Goal: Information Seeking & Learning: Understand process/instructions

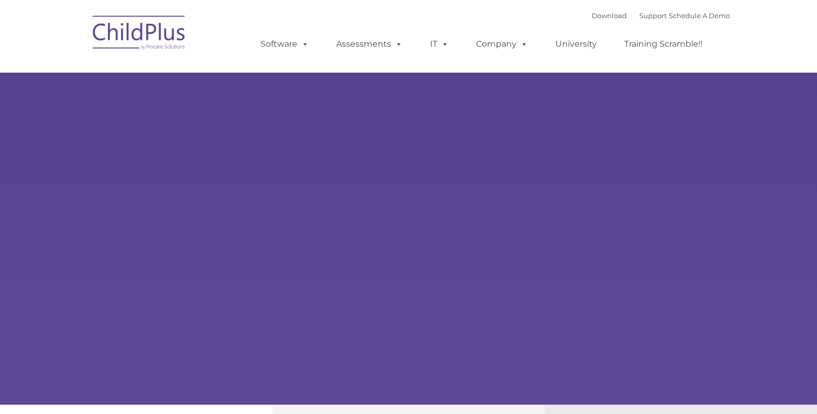
select select "MEDIUM"
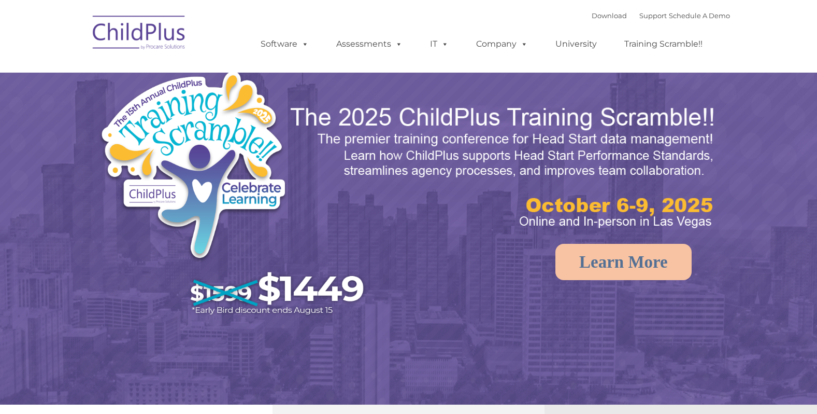
select select "MEDIUM"
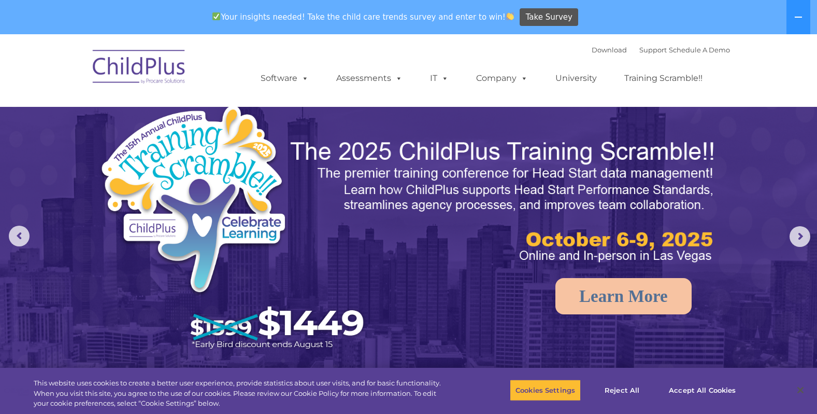
click at [592, 54] on div "Download Support | Schedule A Demo " at bounding box center [661, 50] width 138 height 16
click at [592, 51] on link "Download" at bounding box center [609, 50] width 35 height 8
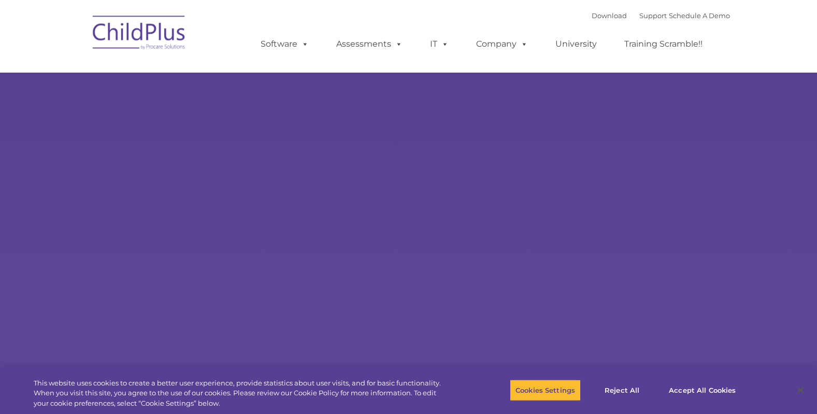
type input ""
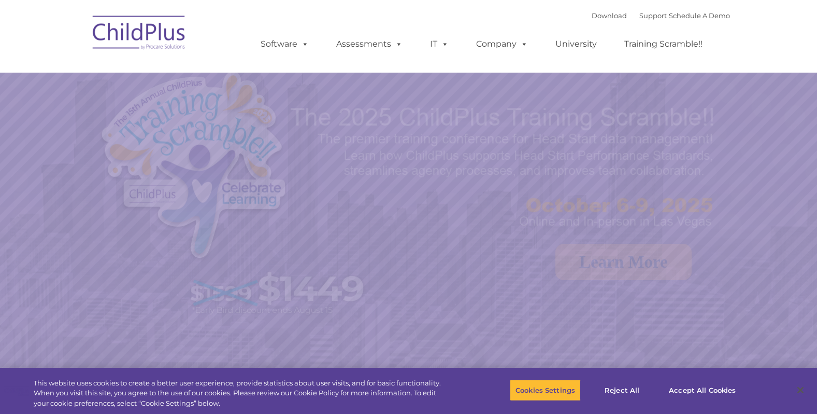
select select "MEDIUM"
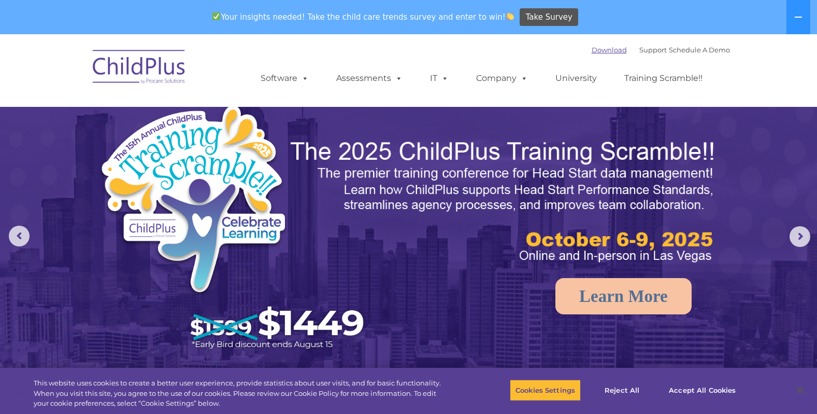
click at [600, 53] on link "Download" at bounding box center [609, 50] width 35 height 8
click at [808, 237] on rs-arrow at bounding box center [800, 236] width 21 height 21
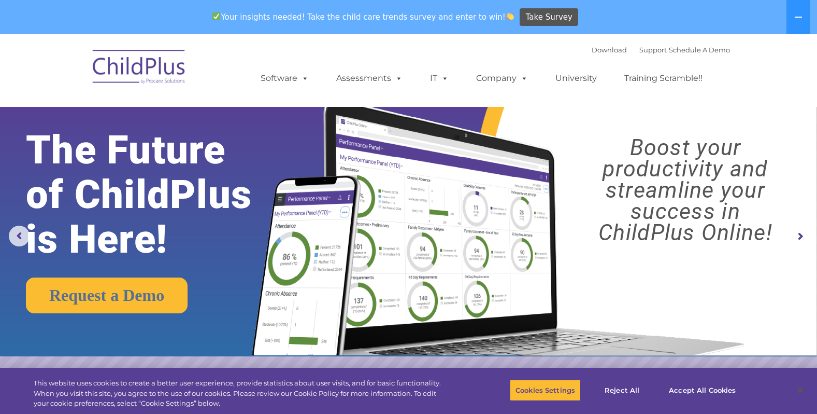
click at [808, 237] on rs-arrow at bounding box center [800, 236] width 21 height 21
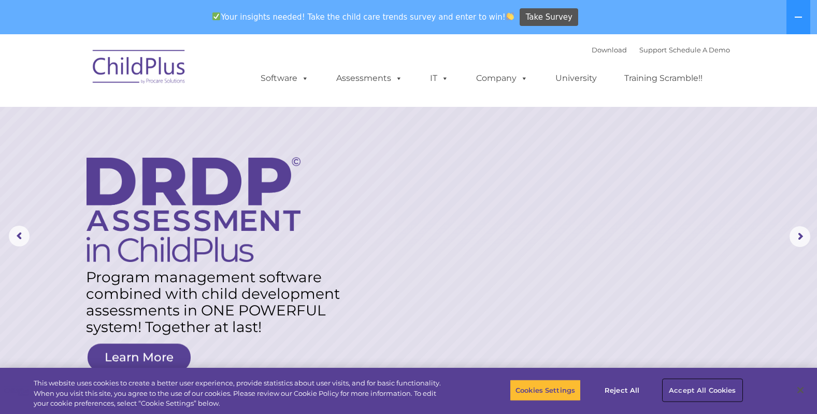
click at [730, 390] on button "Accept All Cookies" at bounding box center [702, 390] width 78 height 22
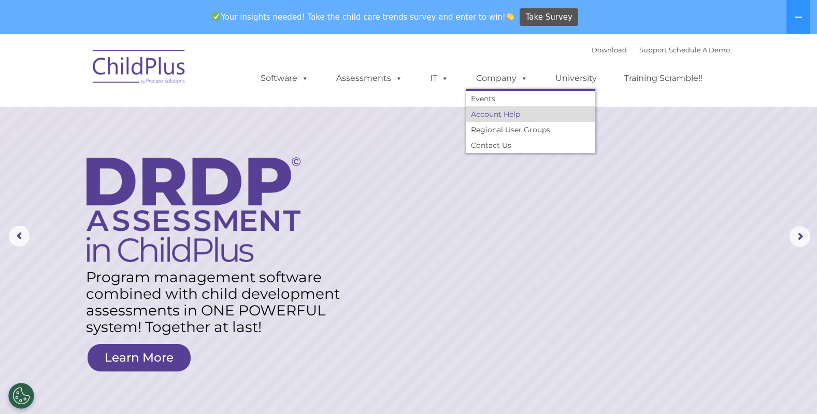
click at [504, 115] on link "Account Help" at bounding box center [531, 114] width 130 height 16
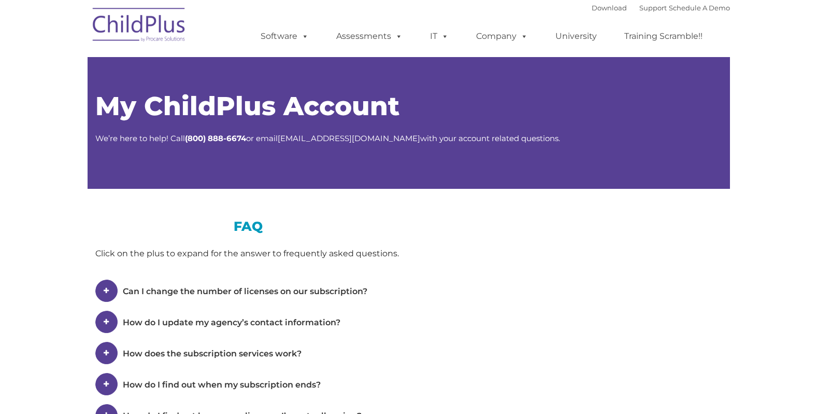
click at [504, 114] on h1 "My ChildPlus Account" at bounding box center [408, 106] width 627 height 26
type input ""
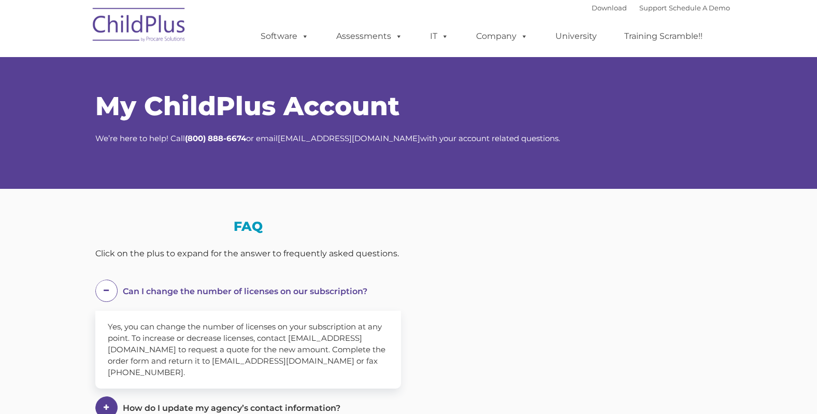
select select "MEDIUM"
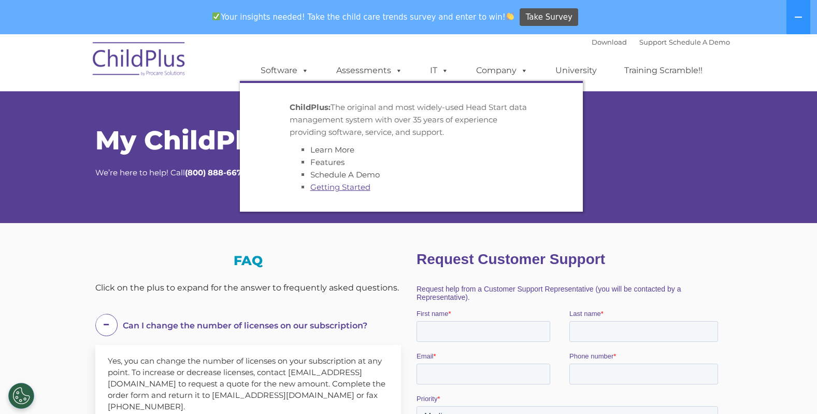
click at [339, 186] on link "Getting Started" at bounding box center [340, 187] width 60 height 10
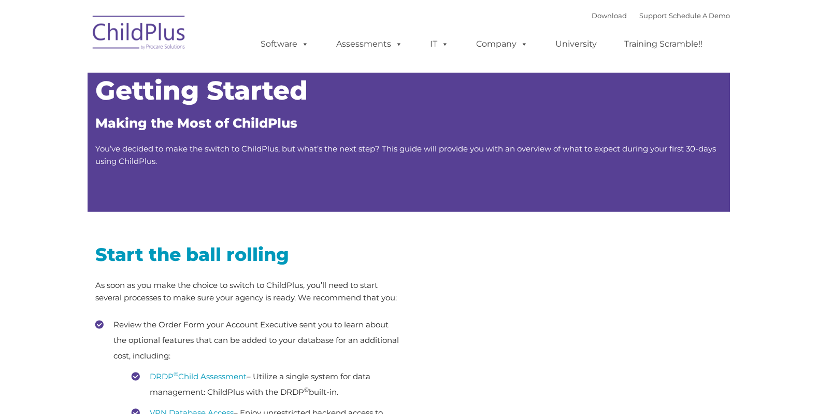
type input ""
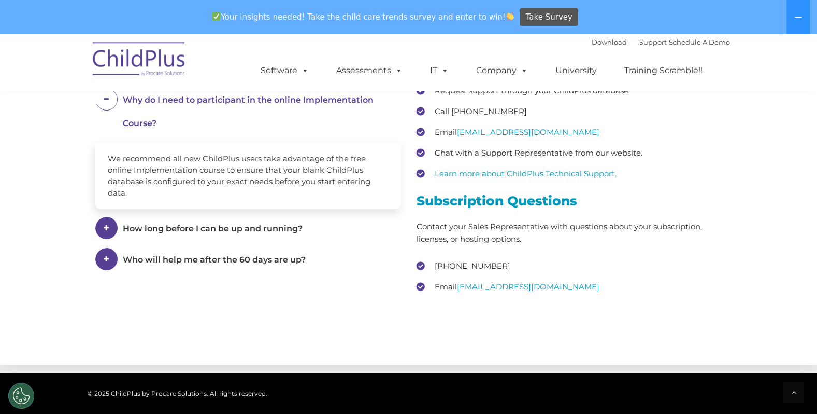
scroll to position [1440, 0]
